Goal: Task Accomplishment & Management: Manage account settings

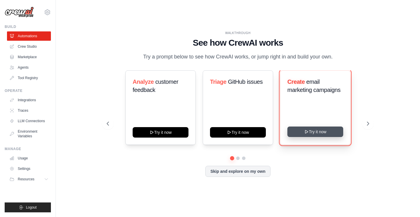
click at [316, 130] on button "Try it now" at bounding box center [316, 132] width 56 height 10
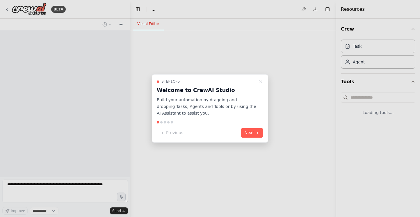
select select "****"
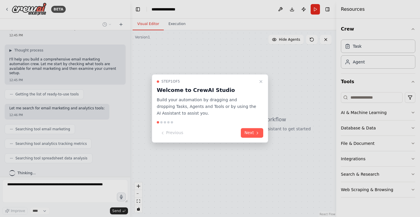
scroll to position [39, 0]
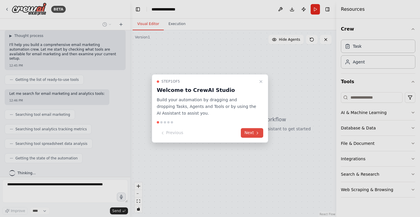
click at [254, 132] on button "Next" at bounding box center [252, 133] width 22 height 10
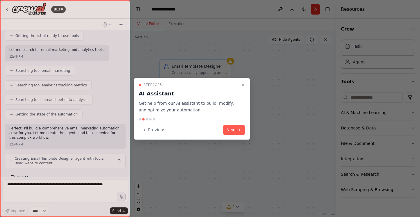
scroll to position [87, 0]
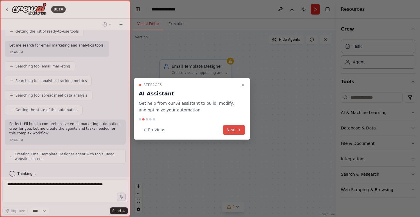
click at [231, 127] on button "Next" at bounding box center [234, 130] width 22 height 10
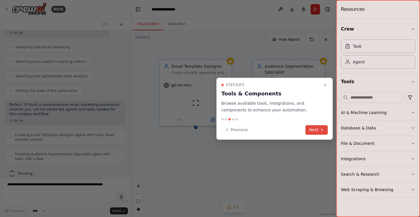
scroll to position [125, 0]
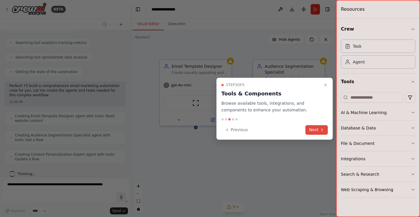
click at [317, 130] on button "Next" at bounding box center [317, 130] width 22 height 10
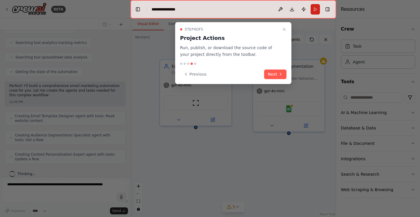
scroll to position [144, 0]
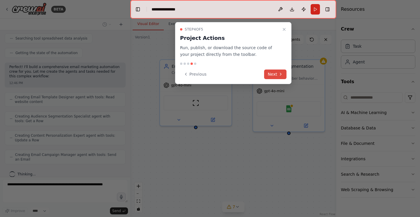
click at [275, 73] on button "Next" at bounding box center [275, 75] width 22 height 10
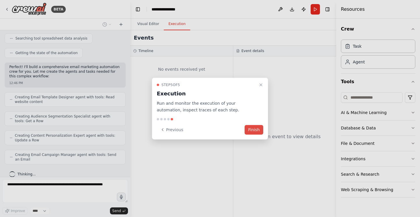
scroll to position [164, 0]
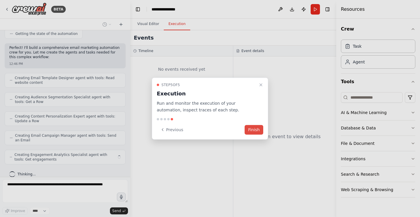
click at [253, 132] on button "Finish" at bounding box center [254, 130] width 19 height 10
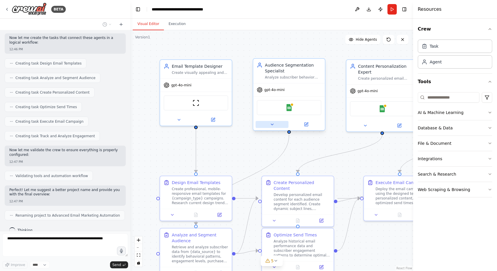
scroll to position [346, 0]
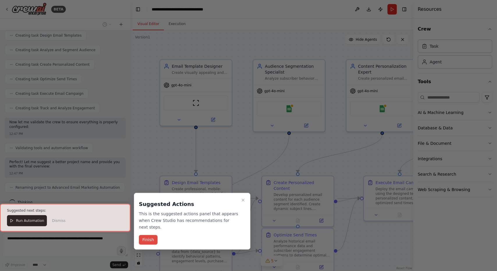
click at [142, 217] on button "Finish" at bounding box center [148, 241] width 19 height 10
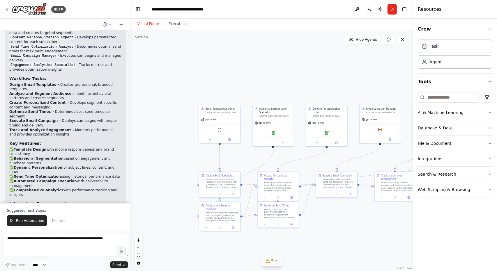
click at [271, 217] on div "5" at bounding box center [269, 261] width 8 height 6
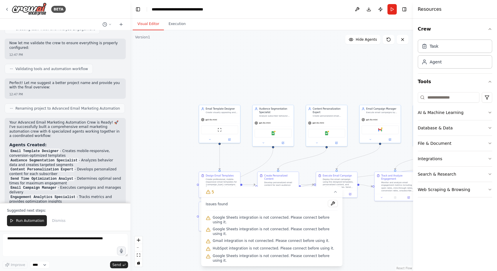
scroll to position [455, 0]
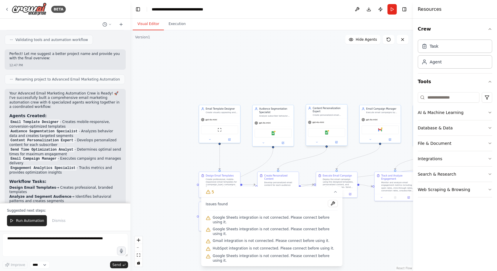
click at [326, 117] on div "Content Personalization Expert Create personalized email content for each subsc…" at bounding box center [326, 112] width 41 height 14
click at [330, 117] on div "Content Personalization Expert Create personalized email content for each subsc…" at bounding box center [326, 112] width 41 height 14
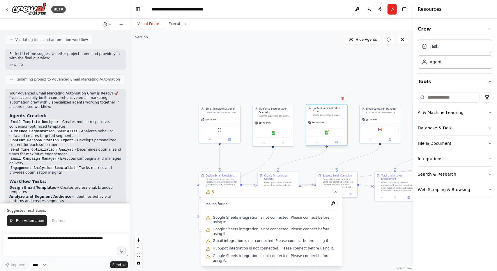
click at [330, 117] on div "Content Personalization Expert Create personalized email content for each subsc…" at bounding box center [326, 112] width 41 height 14
drag, startPoint x: 330, startPoint y: 117, endPoint x: 321, endPoint y: 113, distance: 10.2
click at [321, 113] on div "Content Personalization Expert" at bounding box center [329, 110] width 32 height 7
click at [420, 128] on icon "button" at bounding box center [490, 128] width 5 height 5
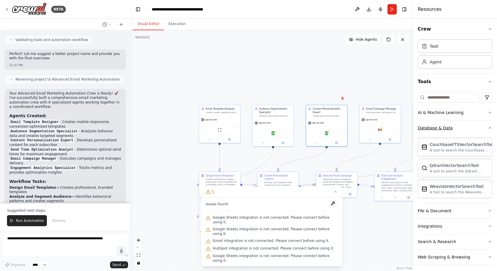
click at [420, 125] on button "Database & Data" at bounding box center [455, 128] width 75 height 15
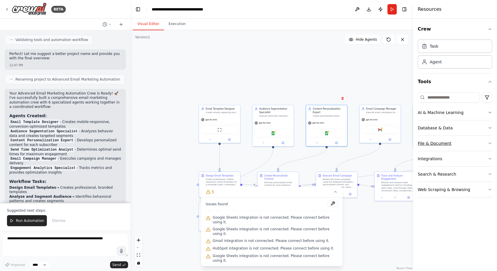
click at [420, 141] on icon "button" at bounding box center [490, 143] width 5 height 5
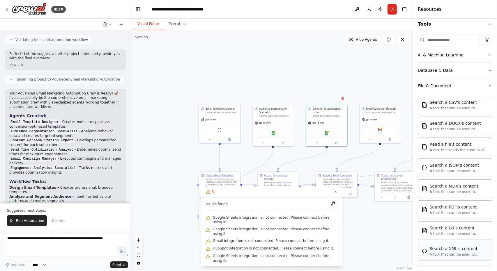
scroll to position [29, 0]
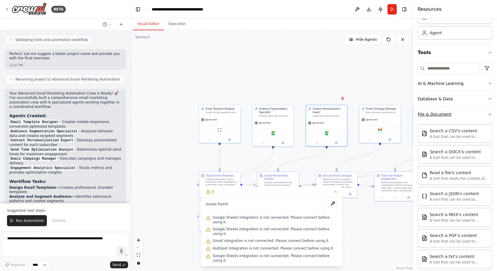
click at [420, 113] on icon "button" at bounding box center [490, 114] width 5 height 5
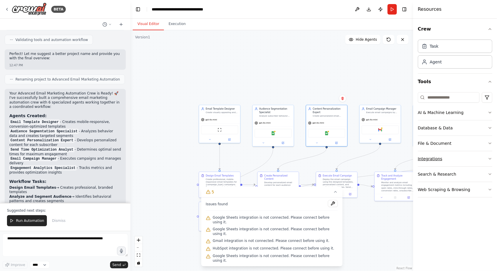
click at [420, 158] on icon "button" at bounding box center [490, 159] width 5 height 5
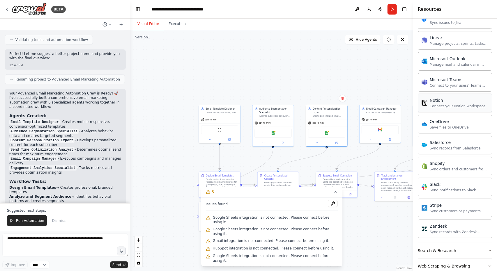
scroll to position [375, 0]
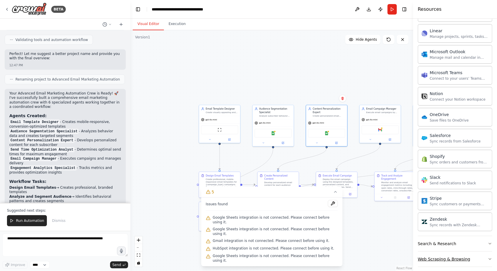
click at [420, 217] on icon "button" at bounding box center [490, 259] width 5 height 5
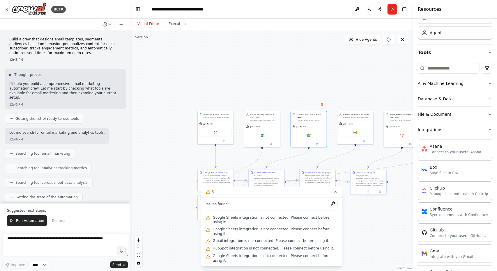
scroll to position [0, 0]
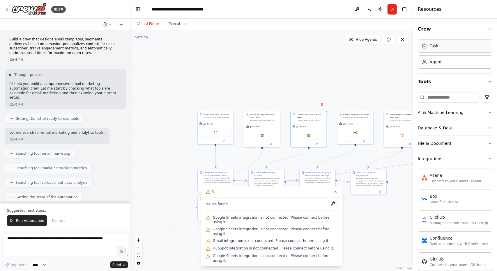
click at [420, 49] on div "Task" at bounding box center [455, 45] width 75 height 13
click at [420, 114] on icon "button" at bounding box center [490, 112] width 5 height 5
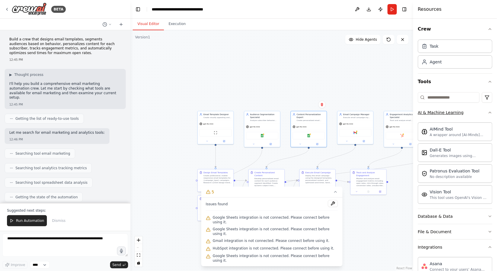
click at [420, 113] on icon "button" at bounding box center [490, 112] width 5 height 5
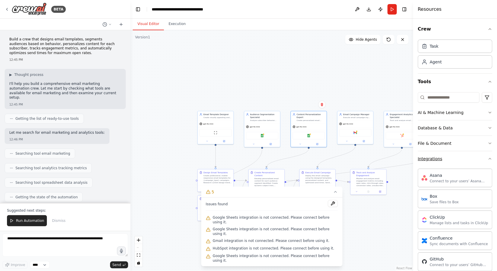
click at [420, 155] on button "Integrations" at bounding box center [455, 158] width 75 height 15
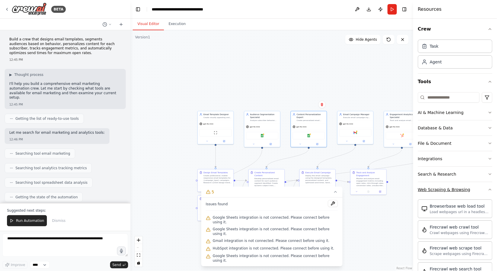
click at [420, 190] on icon "button" at bounding box center [490, 189] width 5 height 5
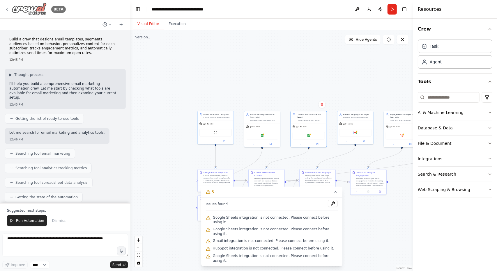
click at [6, 8] on icon at bounding box center [7, 9] width 5 height 5
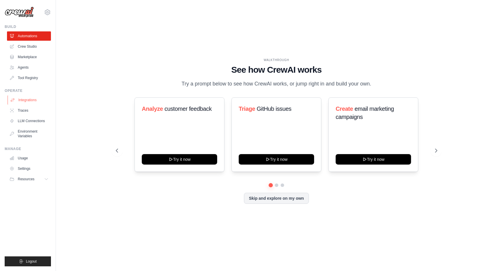
click at [24, 100] on link "Integrations" at bounding box center [30, 99] width 44 height 9
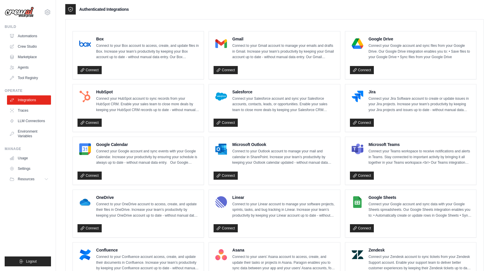
scroll to position [136, 0]
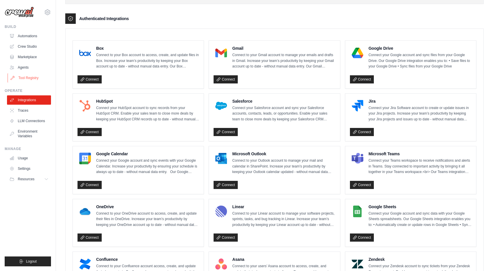
click at [29, 78] on link "Tool Registry" at bounding box center [30, 77] width 44 height 9
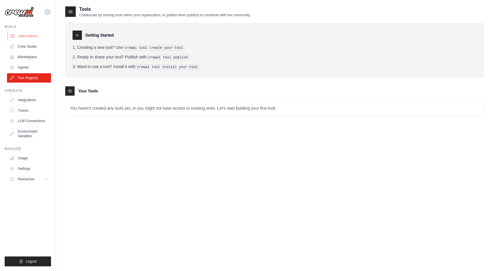
click at [21, 35] on link "Automations" at bounding box center [30, 35] width 44 height 9
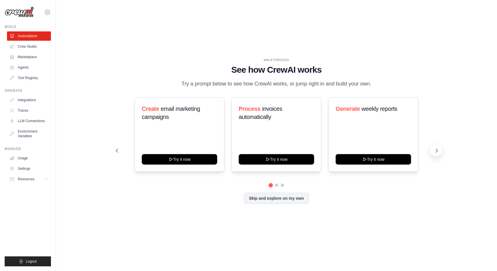
click at [437, 152] on icon at bounding box center [437, 151] width 6 height 6
click at [118, 149] on icon at bounding box center [117, 151] width 6 height 6
click at [118, 152] on icon at bounding box center [117, 151] width 6 height 6
click at [437, 153] on icon at bounding box center [437, 151] width 6 height 6
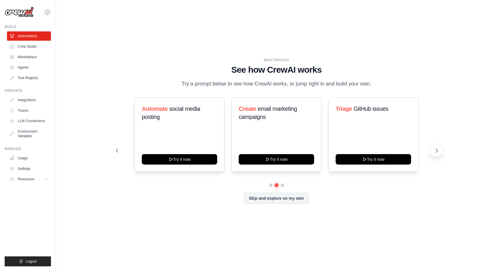
click at [437, 153] on icon at bounding box center [437, 151] width 6 height 6
click at [117, 148] on icon at bounding box center [117, 151] width 6 height 6
click at [22, 169] on link "Settings" at bounding box center [30, 168] width 44 height 9
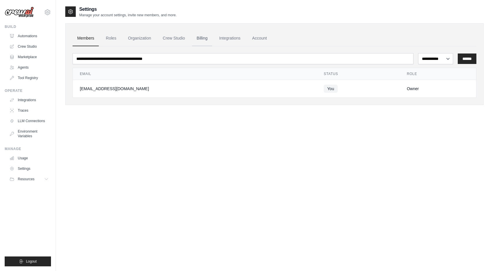
click at [201, 37] on link "Billing" at bounding box center [202, 39] width 20 height 16
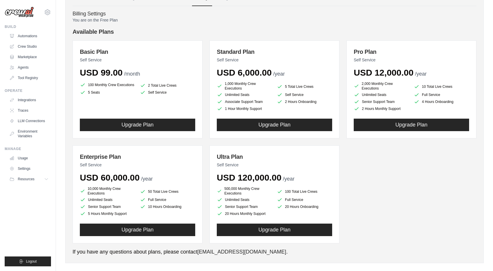
scroll to position [47, 0]
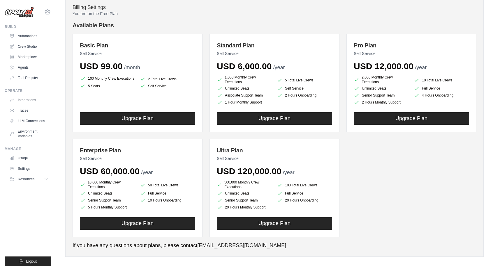
click at [201, 8] on h4 "Billing Settings" at bounding box center [274, 7] width 404 height 6
